Goal: Find specific page/section

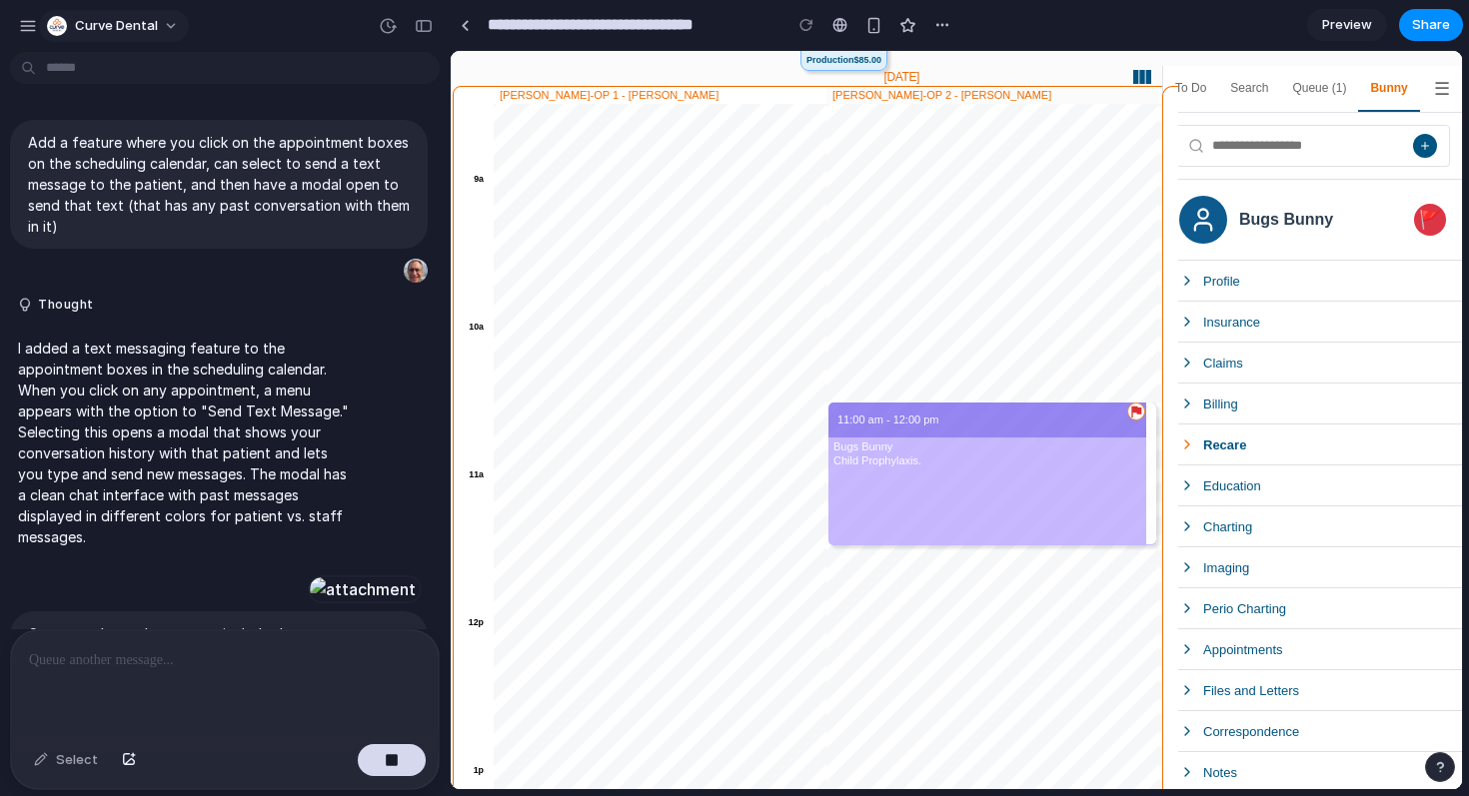
scroll to position [7742, 0]
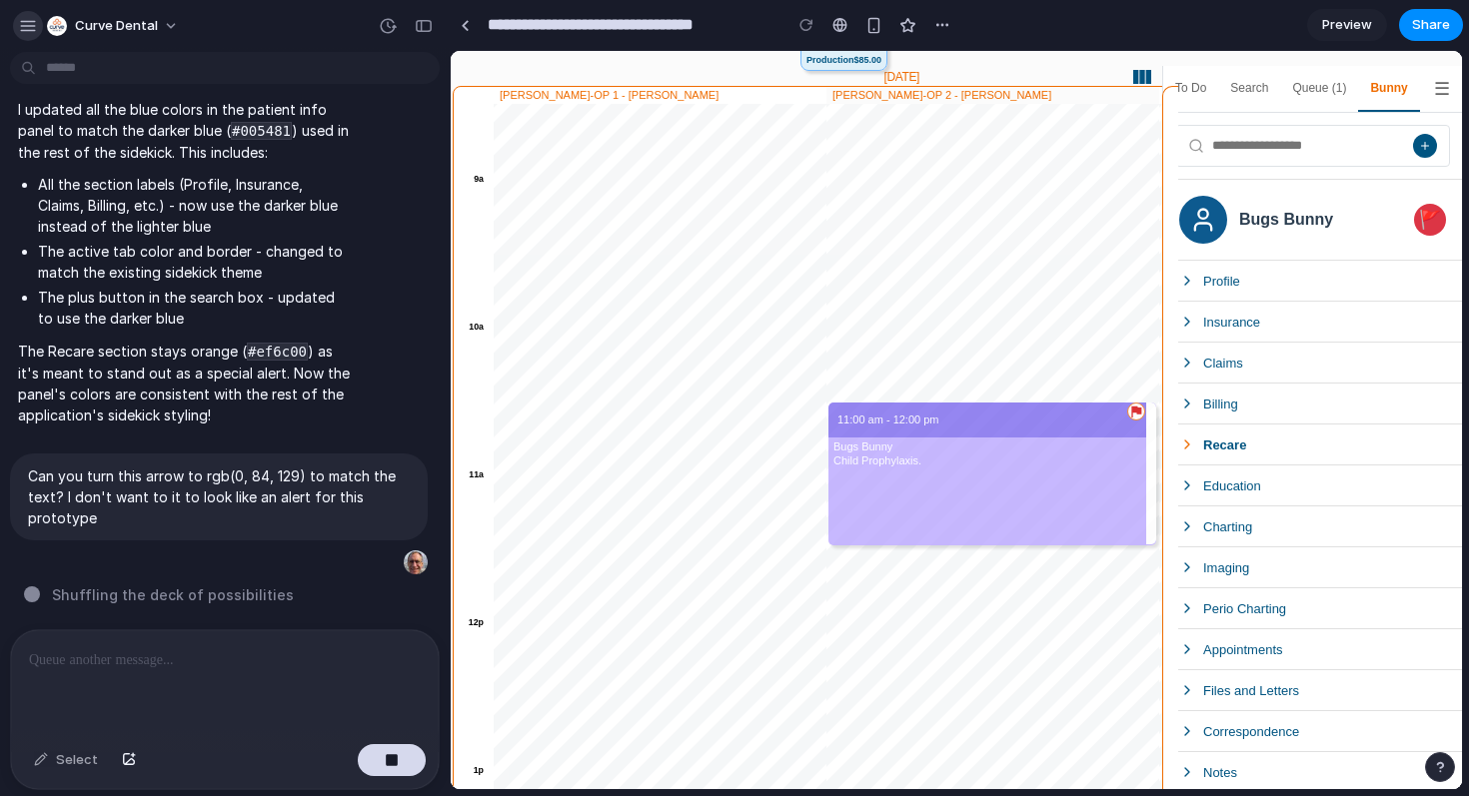
click at [21, 21] on div "button" at bounding box center [28, 26] width 18 height 18
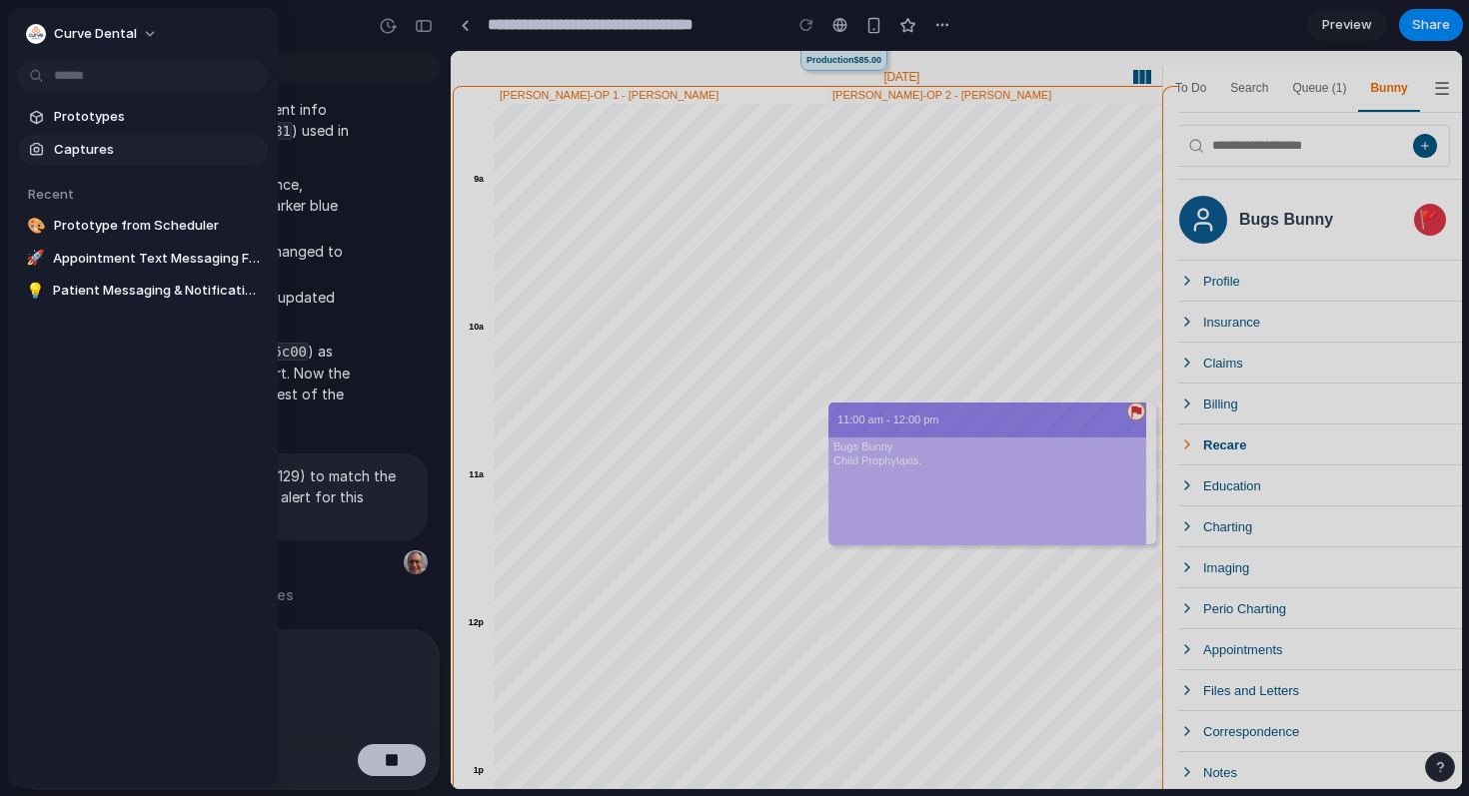
click at [99, 152] on span "Captures" at bounding box center [157, 150] width 206 height 20
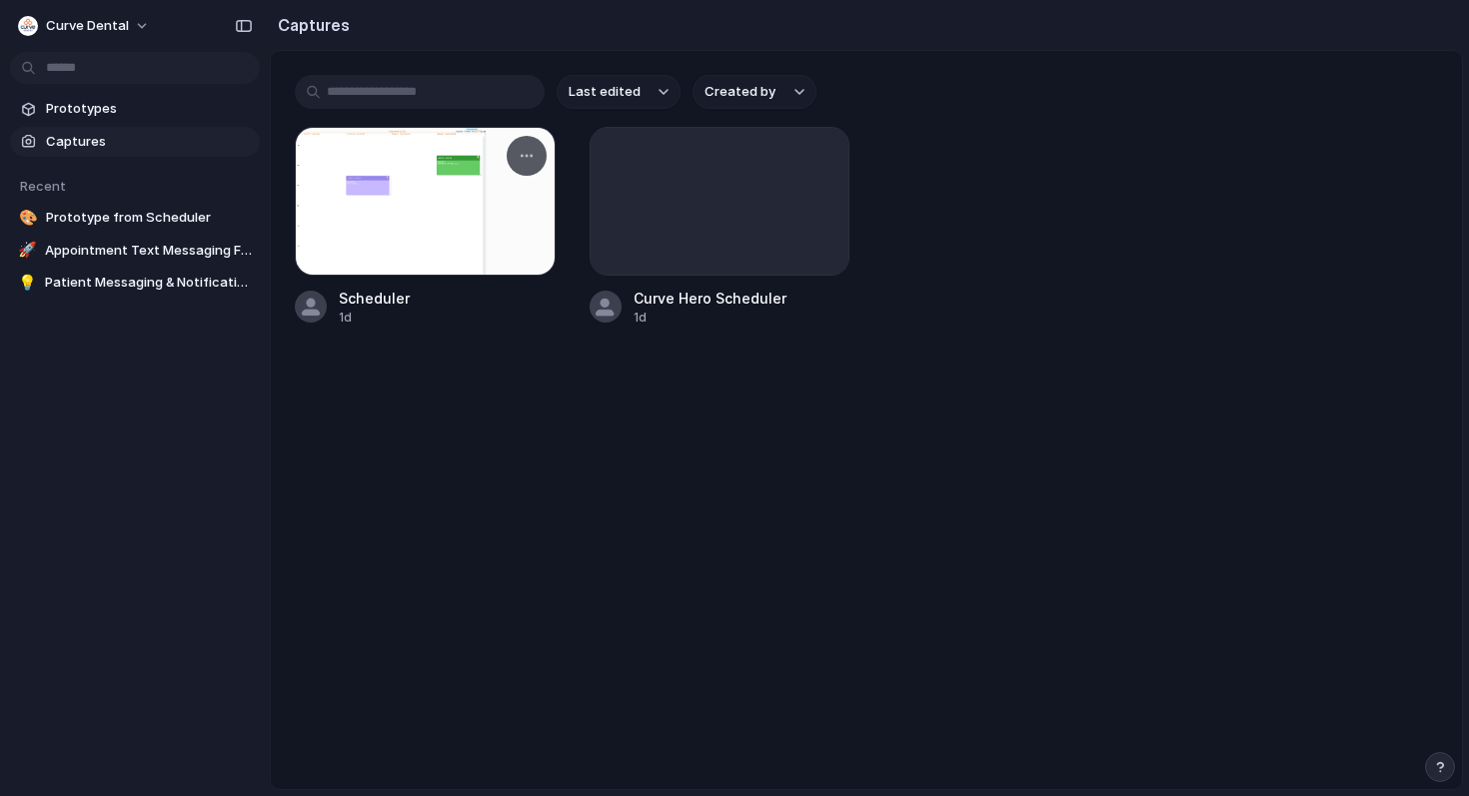
click at [391, 234] on div at bounding box center [425, 201] width 261 height 149
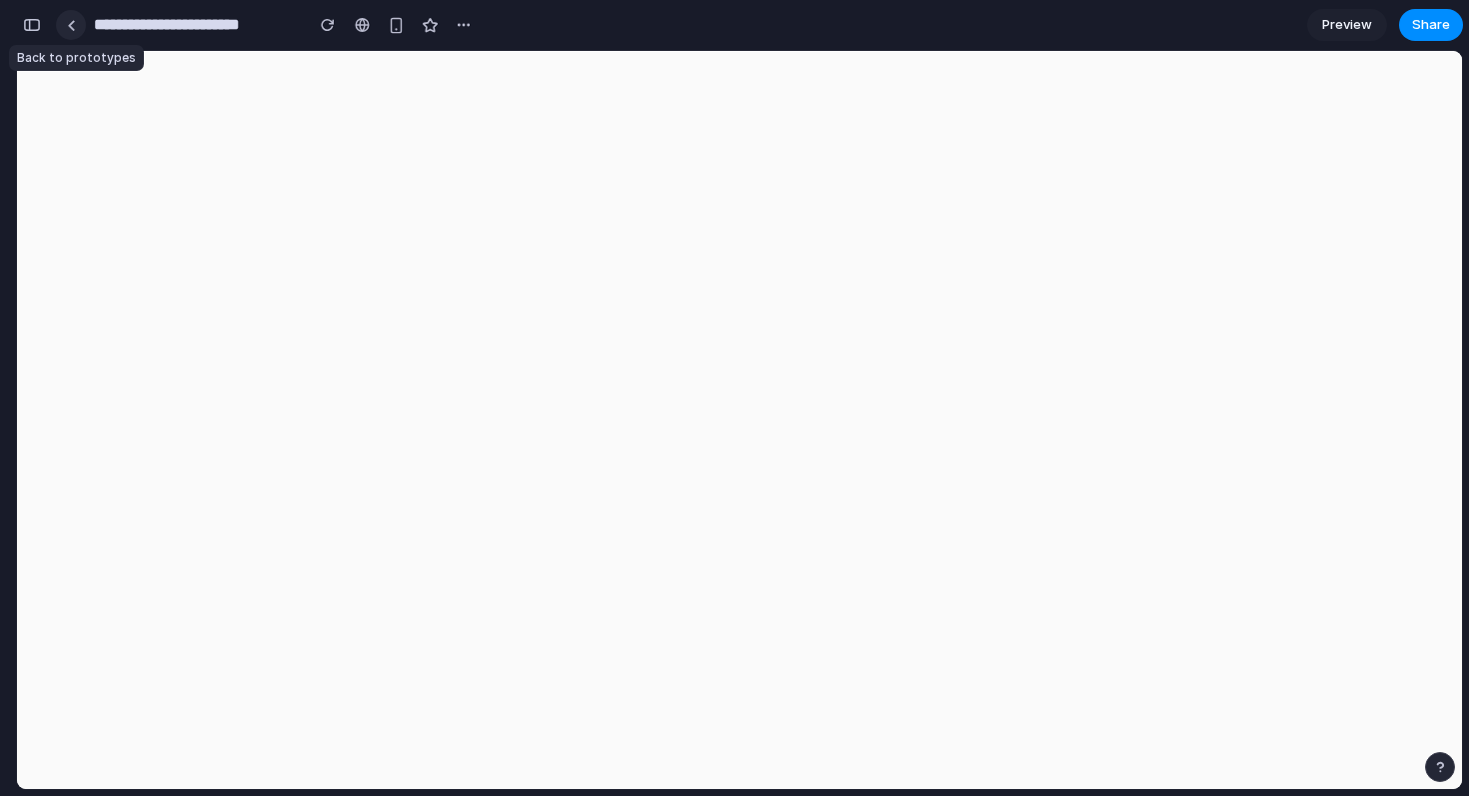
click at [70, 21] on div at bounding box center [71, 25] width 9 height 11
